Goal: Transaction & Acquisition: Book appointment/travel/reservation

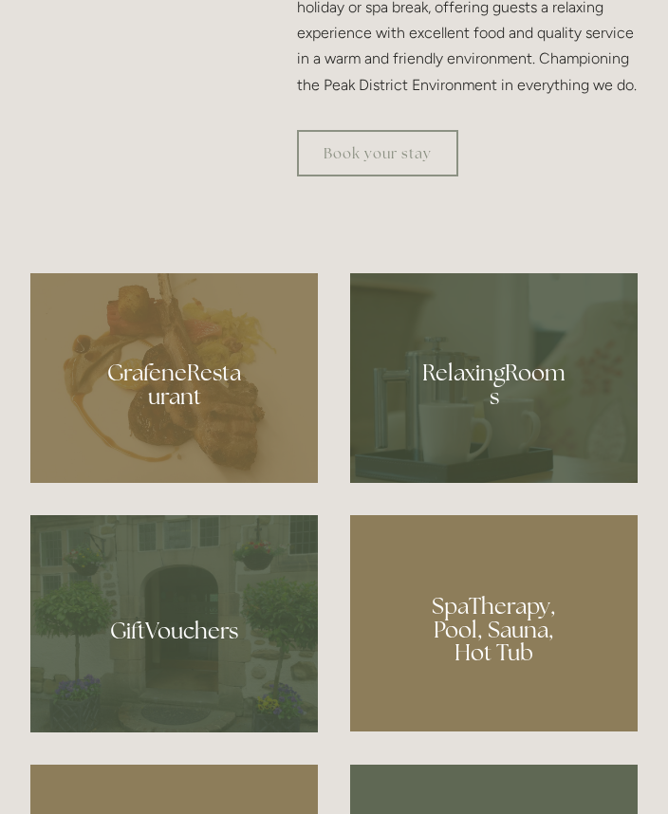
scroll to position [970, 0]
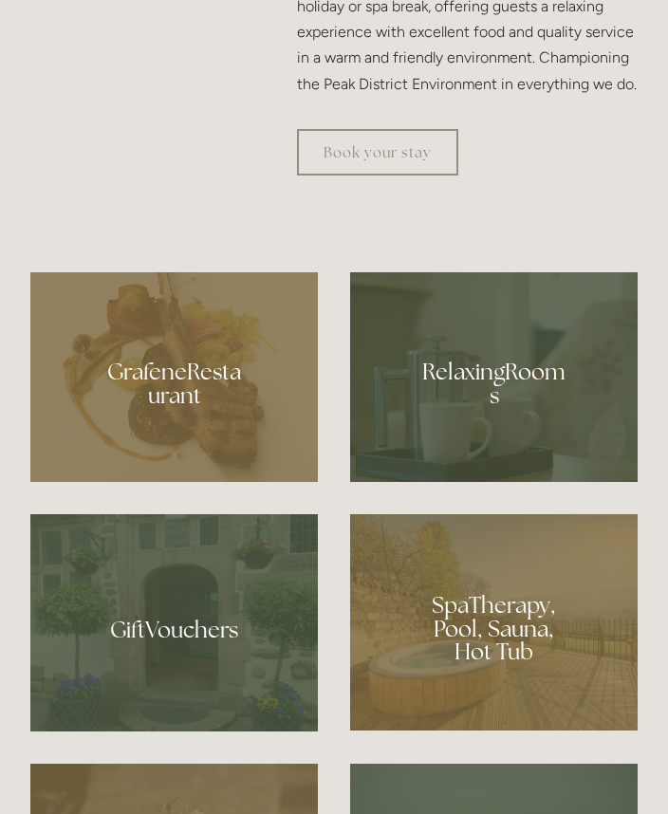
click at [493, 482] on div at bounding box center [494, 377] width 288 height 210
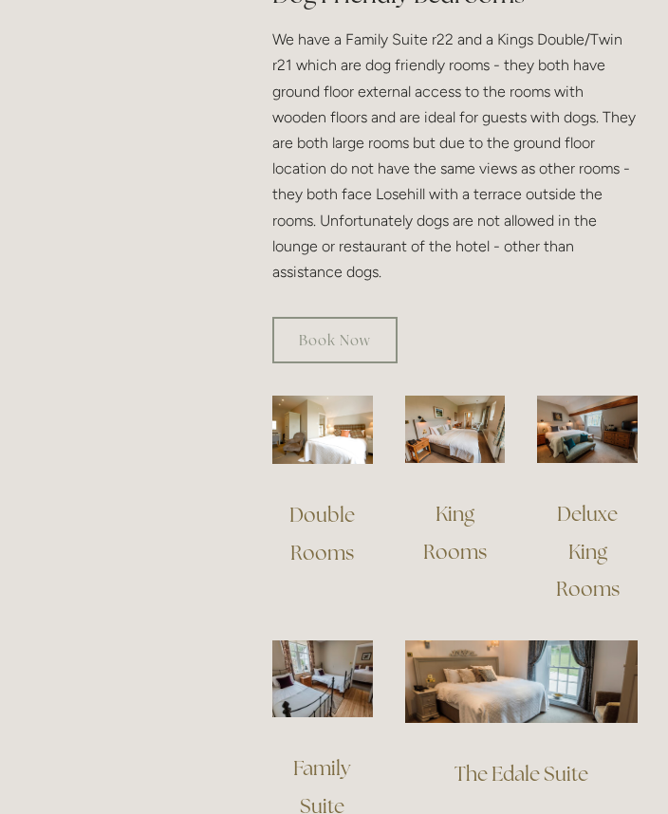
scroll to position [1338, 0]
click at [323, 396] on img at bounding box center [322, 430] width 101 height 68
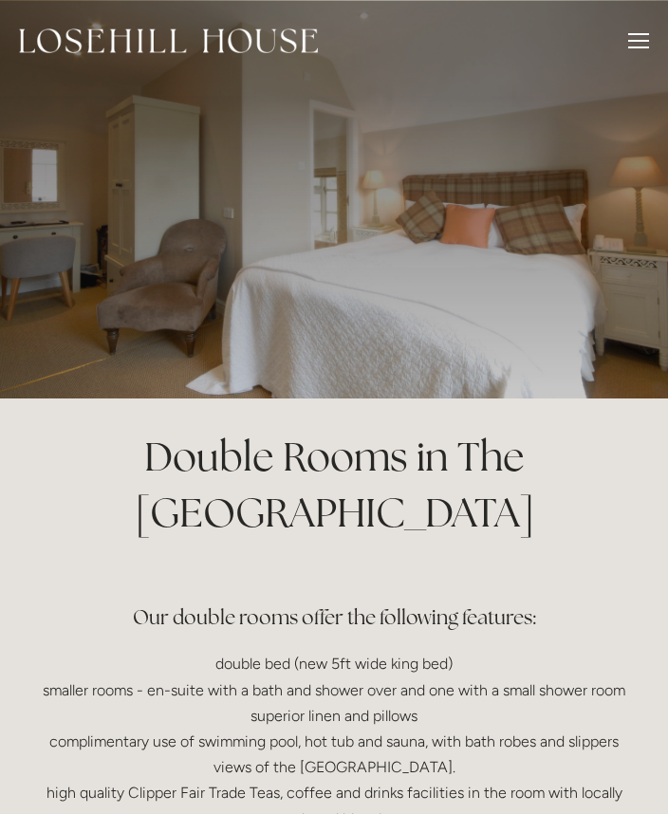
click at [643, 35] on div at bounding box center [638, 43] width 21 height 21
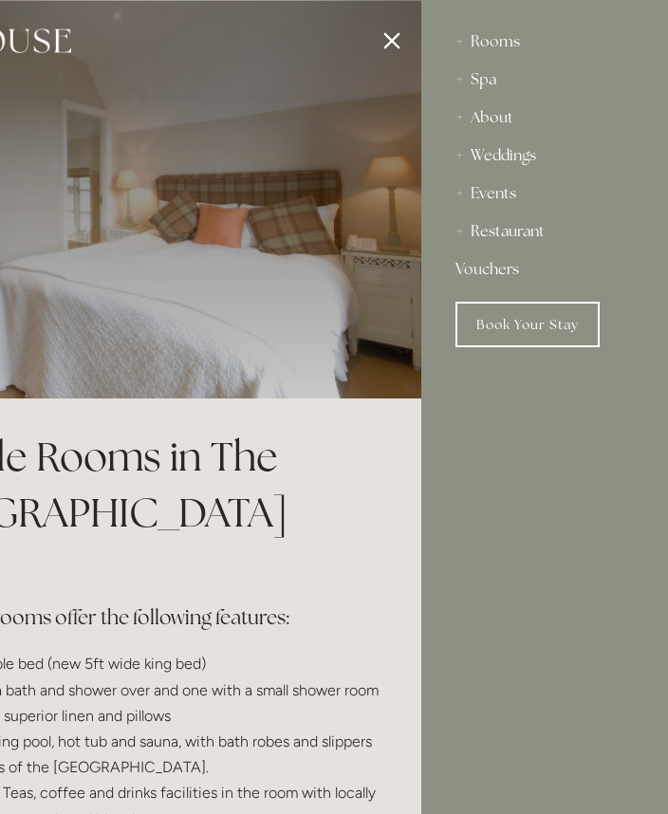
click at [552, 323] on link "Book Your Stay" at bounding box center [528, 325] width 144 height 46
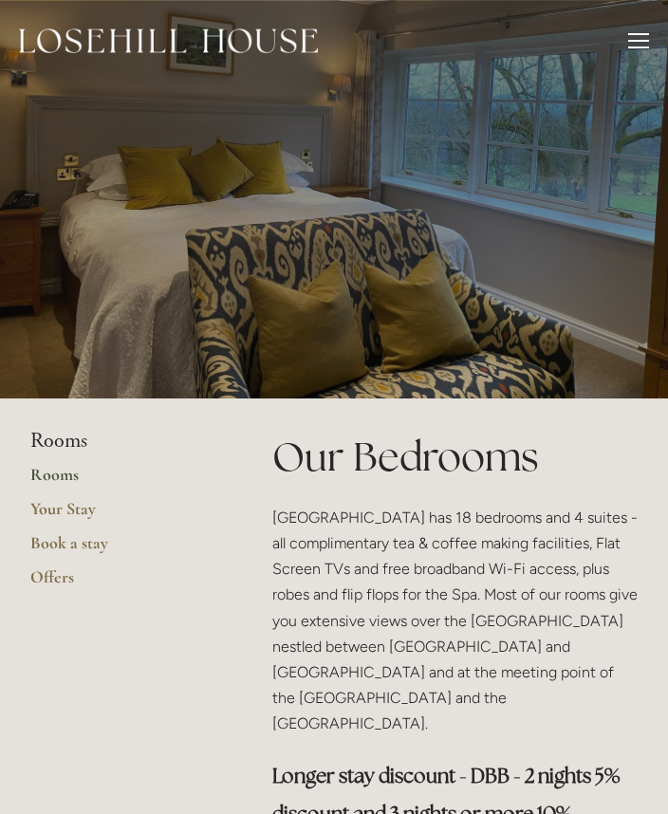
scroll to position [1384, 0]
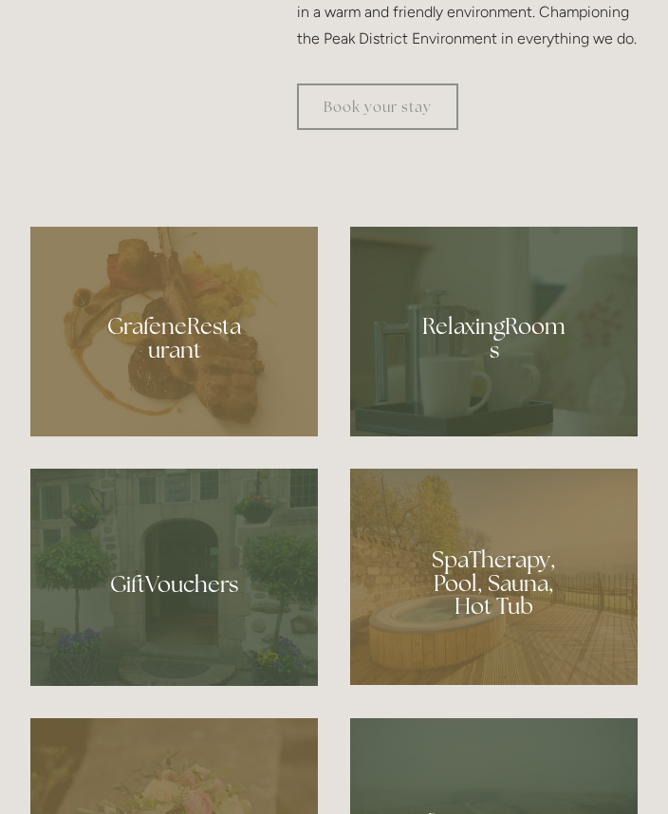
scroll to position [1016, 0]
